Goal: Task Accomplishment & Management: Manage account settings

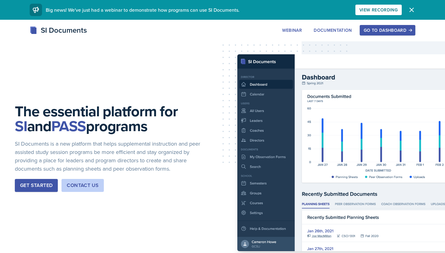
click at [409, 13] on icon "button" at bounding box center [411, 9] width 7 height 7
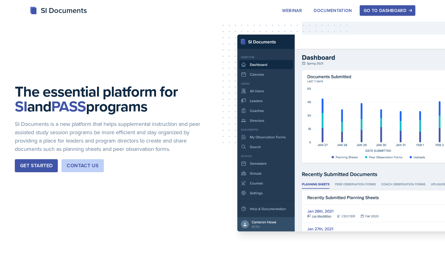
click at [377, 11] on div "Go to Dashboard" at bounding box center [388, 10] width 48 height 5
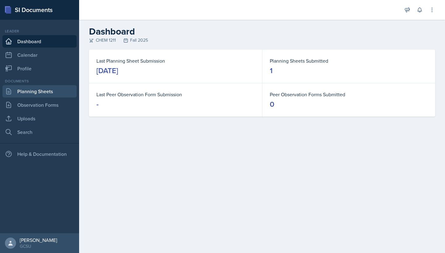
click at [52, 89] on link "Planning Sheets" at bounding box center [39, 91] width 74 height 12
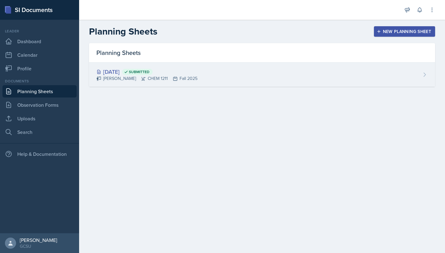
click at [109, 70] on div "Aug 26th, 2025 Submitted" at bounding box center [146, 72] width 101 height 8
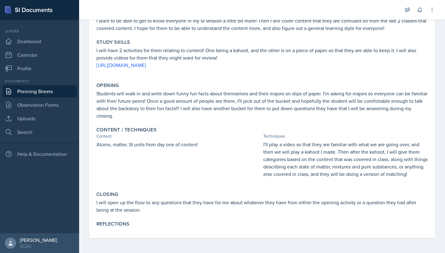
scroll to position [71, 0]
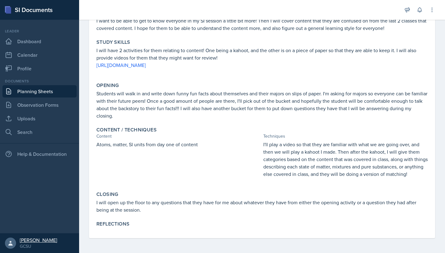
click at [36, 240] on div "[PERSON_NAME]" at bounding box center [38, 240] width 37 height 6
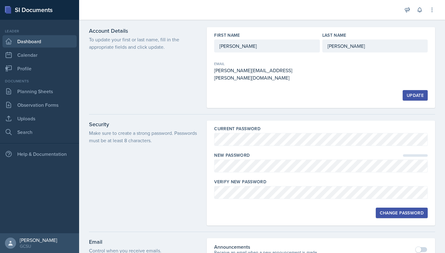
click at [56, 38] on link "Dashboard" at bounding box center [39, 41] width 74 height 12
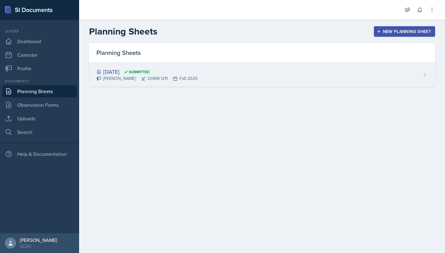
click at [150, 71] on span "Submitted" at bounding box center [139, 72] width 21 height 5
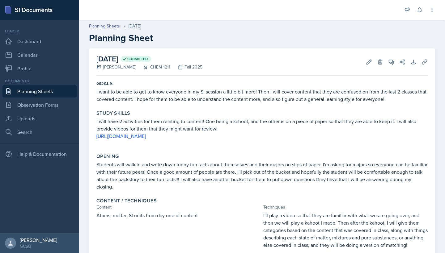
click at [224, 131] on p "I will have 2 activities for them relating to content! One being a kahoot, and …" at bounding box center [261, 125] width 331 height 15
click at [197, 128] on p "I will have 2 activities for them relating to content! One being a kahoot, and …" at bounding box center [261, 125] width 331 height 15
click at [368, 60] on icon at bounding box center [369, 62] width 6 height 6
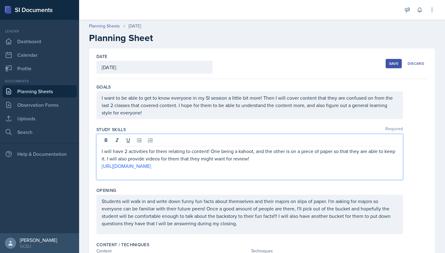
click at [221, 158] on div "I will have 2 activities for them relating to content! One being a kahoot, and …" at bounding box center [250, 163] width 296 height 30
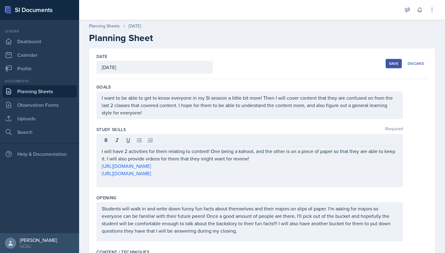
click at [394, 66] on div "Save" at bounding box center [393, 63] width 9 height 5
